Goal: Task Accomplishment & Management: Complete application form

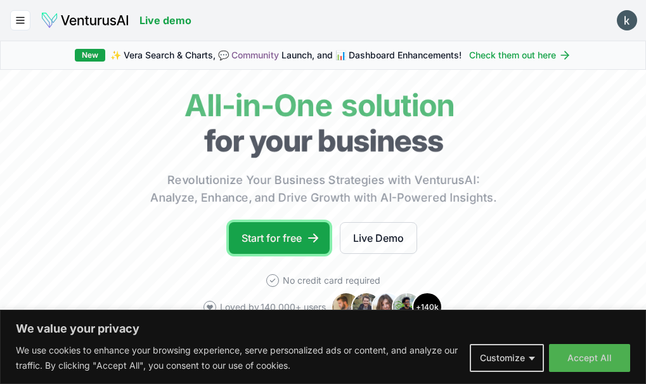
click at [268, 254] on link "Start for free" at bounding box center [279, 238] width 101 height 32
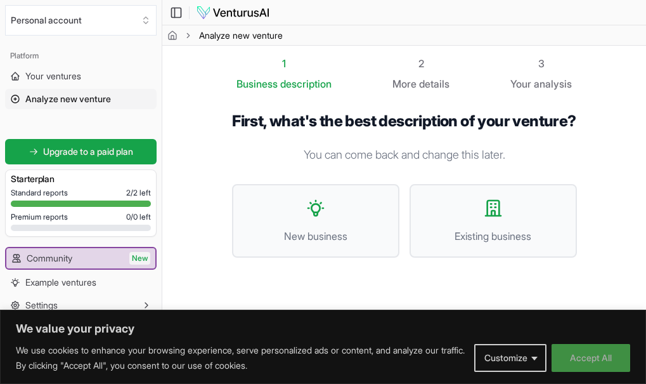
click at [583, 352] on button "Accept All" at bounding box center [590, 358] width 79 height 28
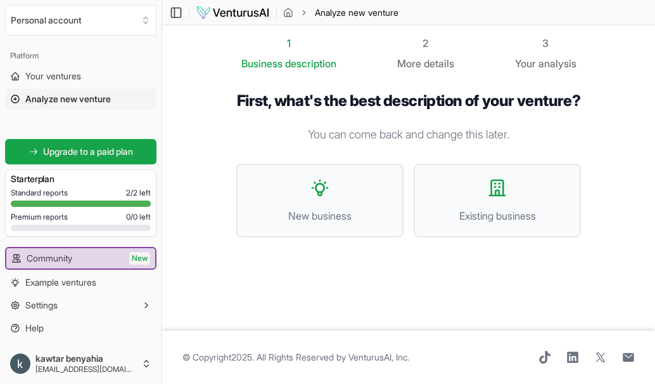
click at [357, 354] on span "© Copyright 2025 . All Rights Reserved by [PERSON_NAME], Inc ." at bounding box center [296, 357] width 227 height 13
click at [453, 223] on span "Existing business" at bounding box center [497, 215] width 139 height 15
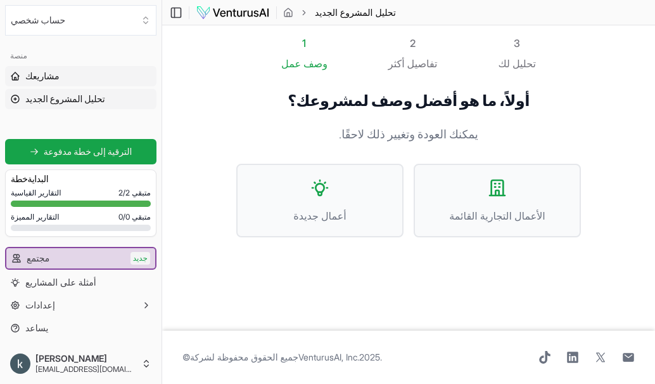
click at [41, 78] on font "مشاريعك" at bounding box center [42, 75] width 34 height 11
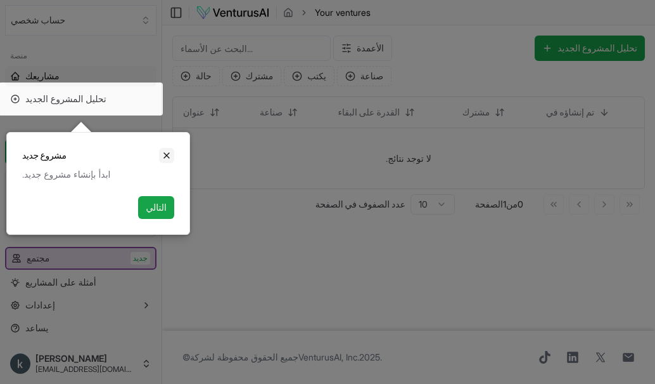
click at [165, 157] on icon "يغلق" at bounding box center [166, 155] width 5 height 5
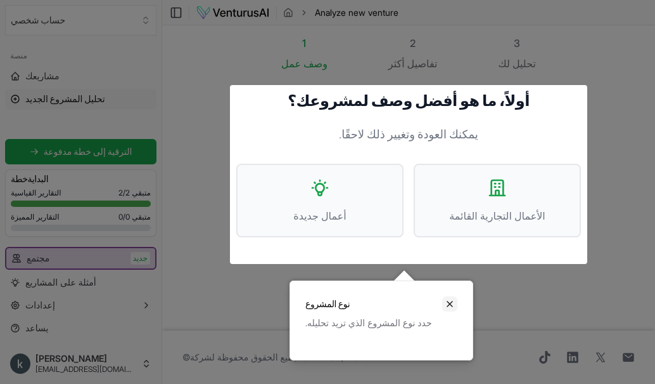
click at [453, 307] on icon "يغلق" at bounding box center [450, 304] width 10 height 10
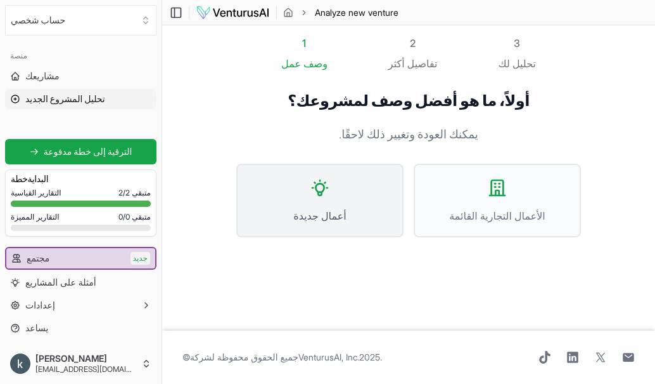
click at [373, 195] on button "أعمال جديدة" at bounding box center [319, 201] width 167 height 74
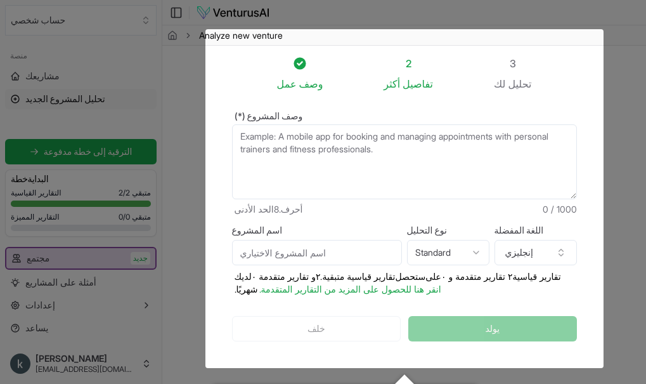
click at [412, 154] on textarea "وصف المشروع (*)" at bounding box center [404, 161] width 345 height 75
click at [399, 22] on div at bounding box center [323, 238] width 646 height 477
click at [366, 144] on textarea "وصف المشروع (*)" at bounding box center [404, 161] width 345 height 75
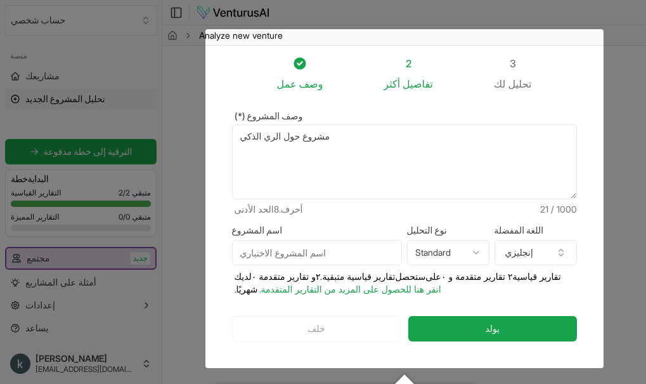
type textarea "مشروع حول الري الذكي"
click at [325, 240] on input "اسم المشروع" at bounding box center [317, 252] width 170 height 25
type input "الري الذكي"
click at [452, 233] on html "نحن نقدر خصوصيتك نستخدم ملفات تعريف الارتباط لتحسين تجربة تصفحك، وتقديم إعلانات…" at bounding box center [323, 192] width 646 height 384
select select "advanced"
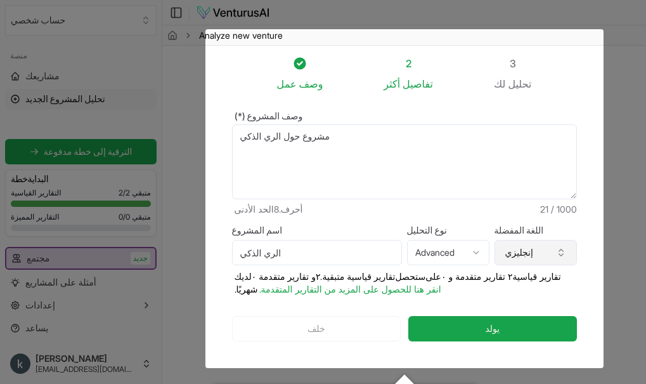
drag, startPoint x: 506, startPoint y: 228, endPoint x: 528, endPoint y: 228, distance: 22.2
click at [528, 247] on font "إنجليزي" at bounding box center [519, 252] width 28 height 11
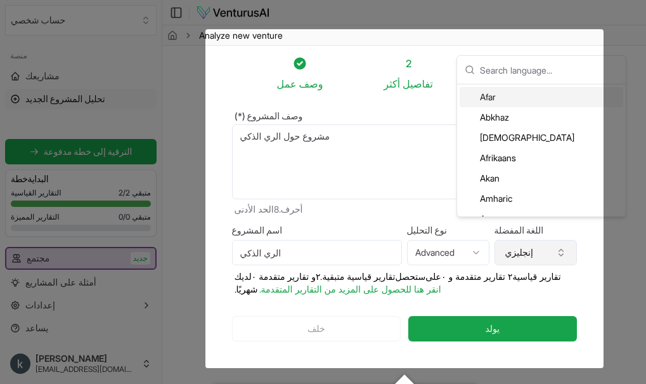
click at [528, 247] on font "إنجليزي" at bounding box center [519, 252] width 28 height 11
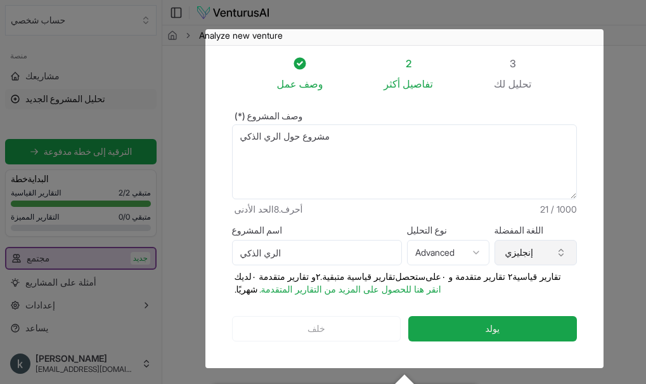
click at [528, 247] on font "إنجليزي" at bounding box center [519, 252] width 28 height 11
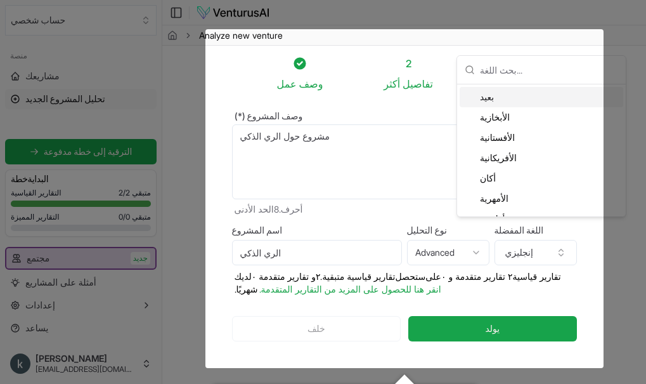
click at [496, 67] on input "text" at bounding box center [549, 70] width 138 height 28
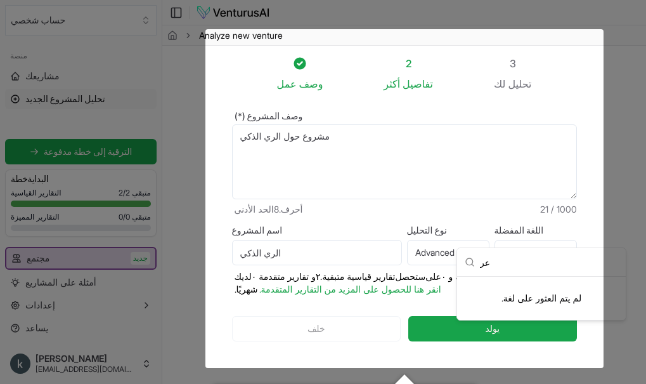
type input "ع"
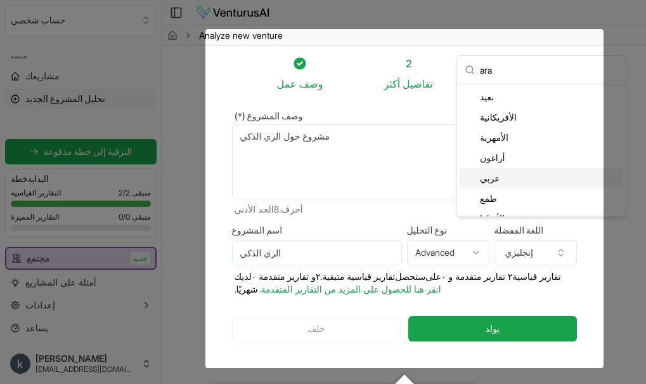
type input "ara"
click at [483, 179] on font "عربي" at bounding box center [490, 177] width 20 height 11
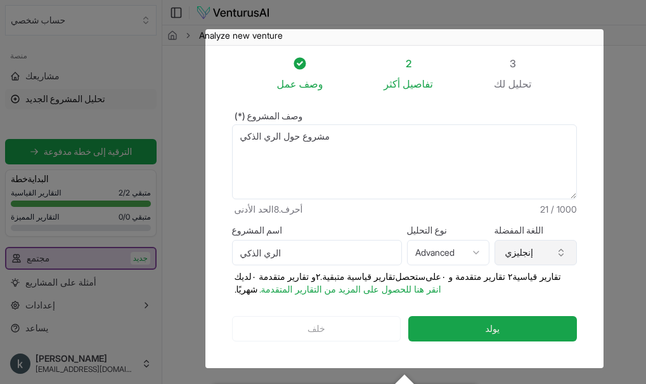
click at [532, 240] on button "إنجليزي" at bounding box center [535, 252] width 82 height 25
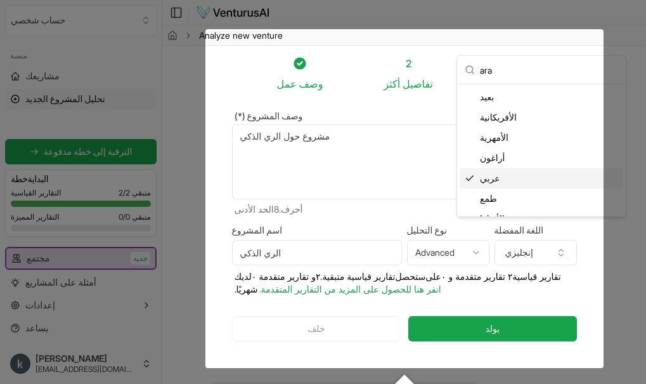
type input "ara"
click at [482, 183] on font "عربي" at bounding box center [490, 177] width 20 height 11
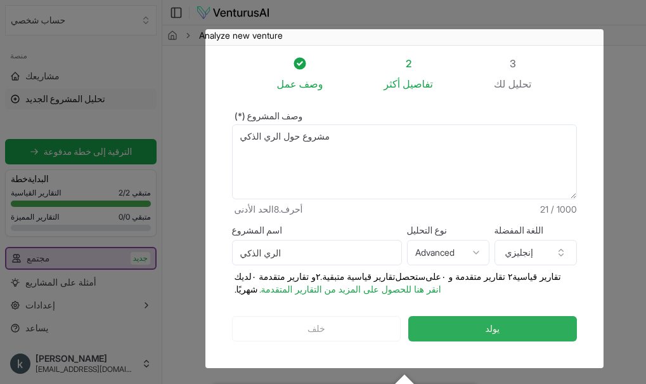
click at [487, 316] on button "يولد" at bounding box center [492, 328] width 168 height 25
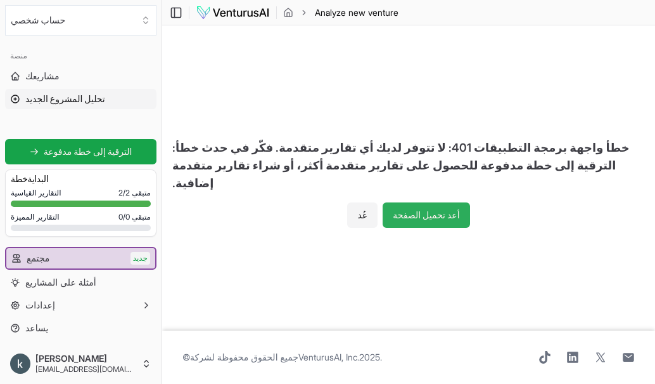
click at [416, 210] on font "أعد تحميل الصفحة" at bounding box center [426, 214] width 67 height 11
